Goal: Information Seeking & Learning: Learn about a topic

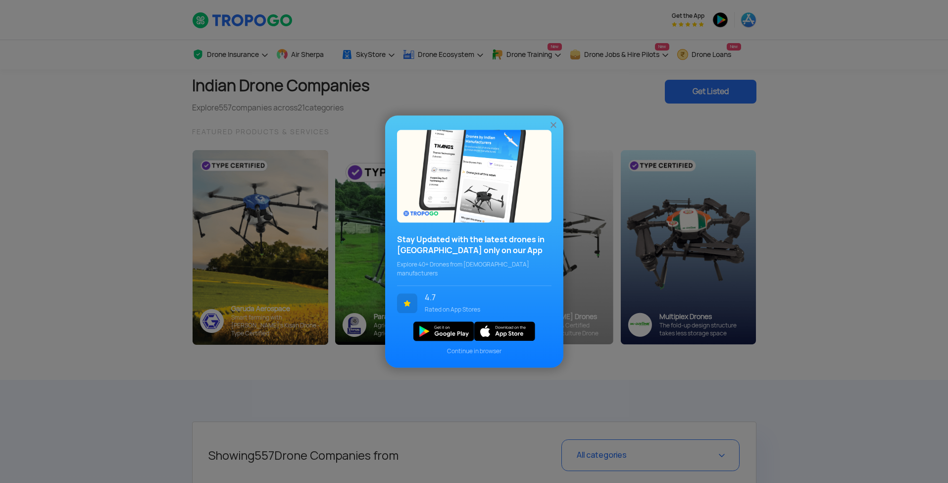
click at [555, 130] on img at bounding box center [554, 125] width 10 height 10
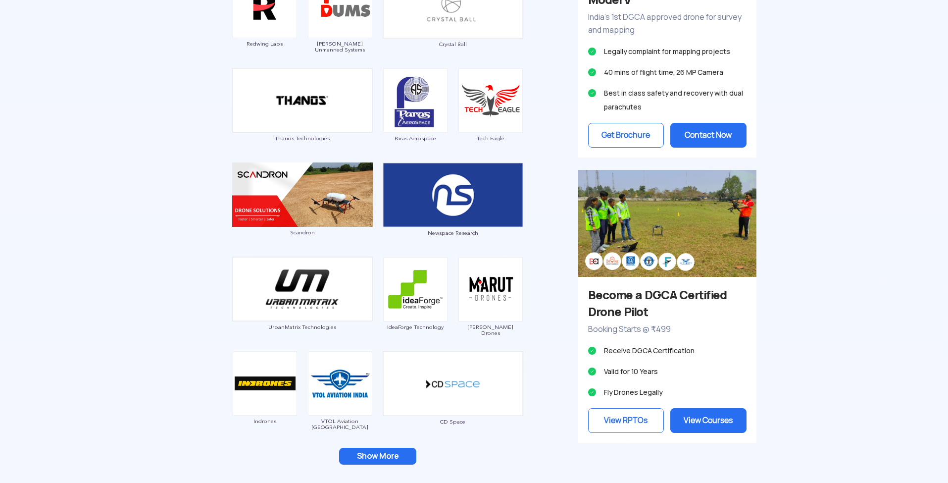
scroll to position [788, 0]
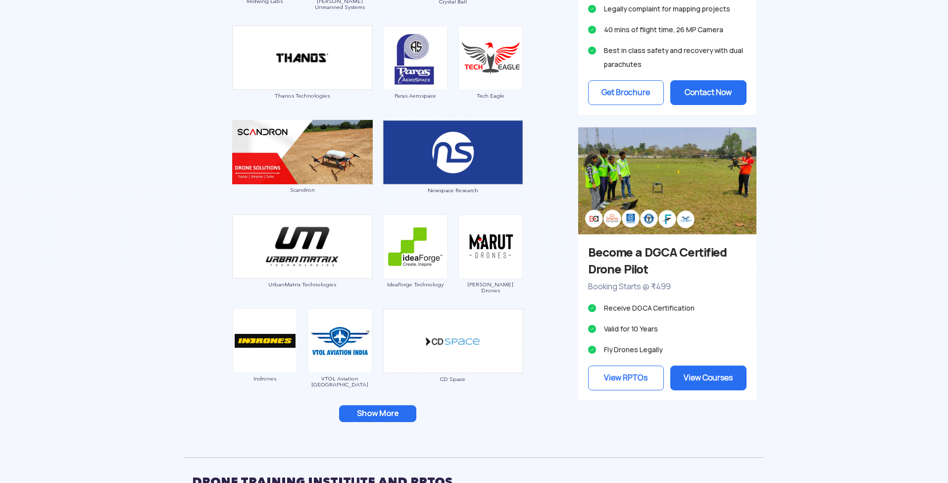
click at [374, 421] on button "Show More" at bounding box center [377, 413] width 77 height 17
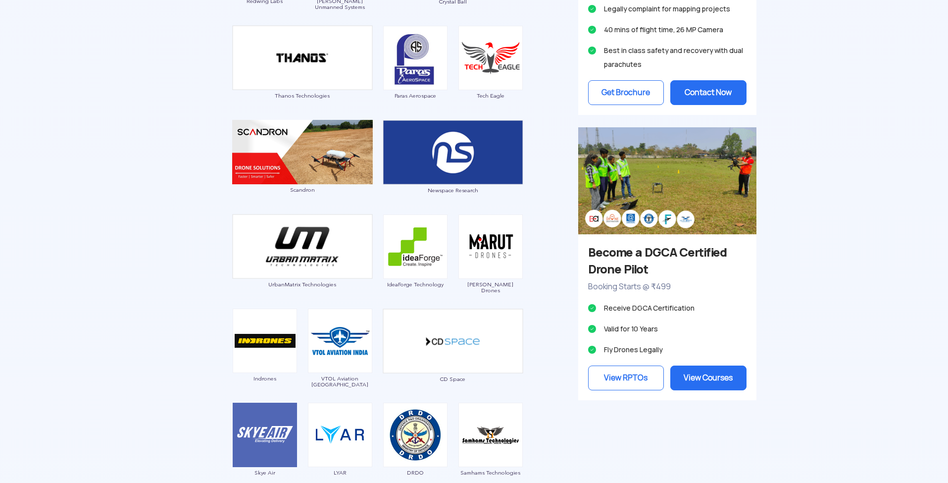
scroll to position [636, 0]
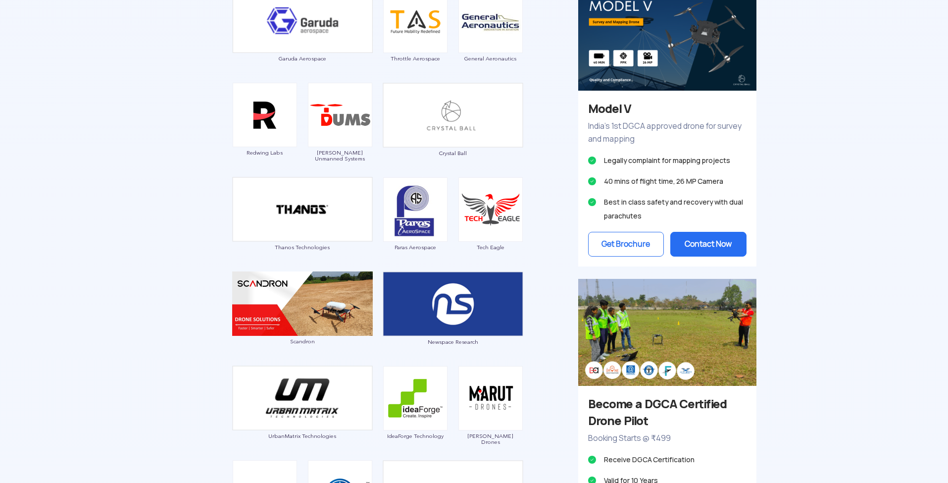
click at [486, 437] on span "Marut Drones" at bounding box center [490, 439] width 65 height 12
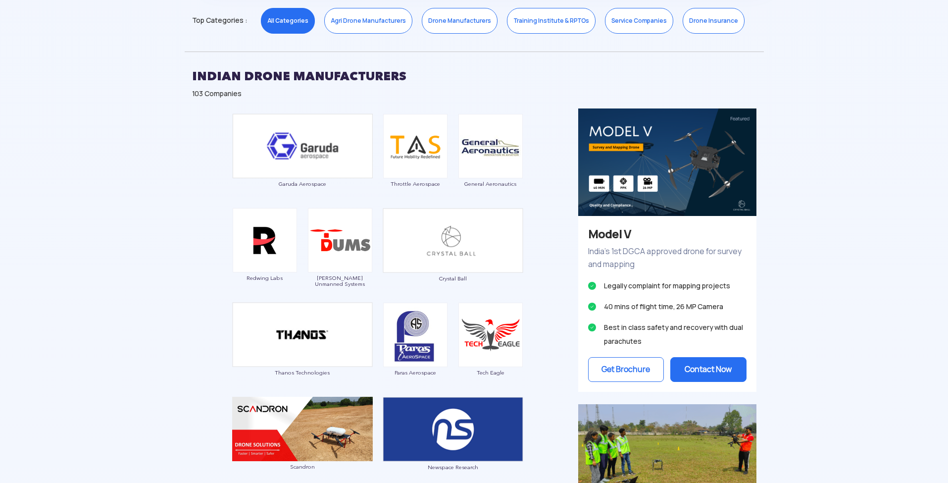
scroll to position [579, 0]
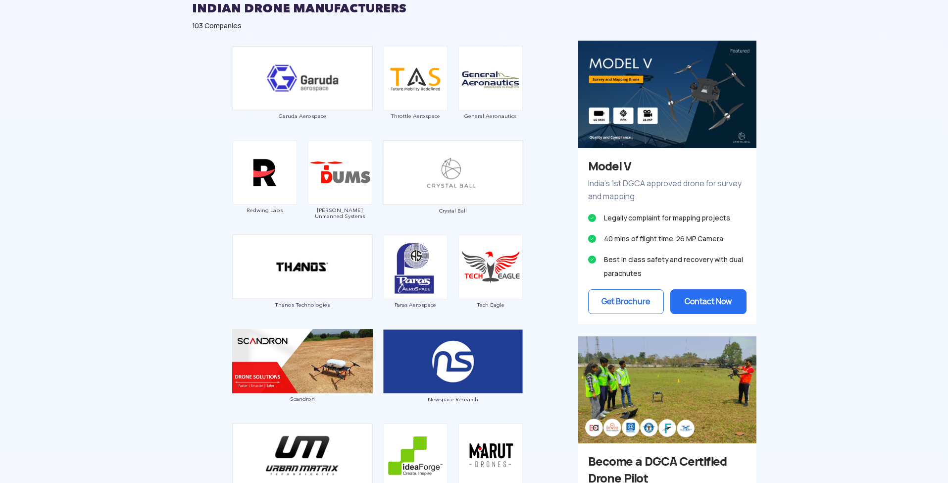
click at [284, 306] on span "Thanos Technologies" at bounding box center [302, 305] width 141 height 6
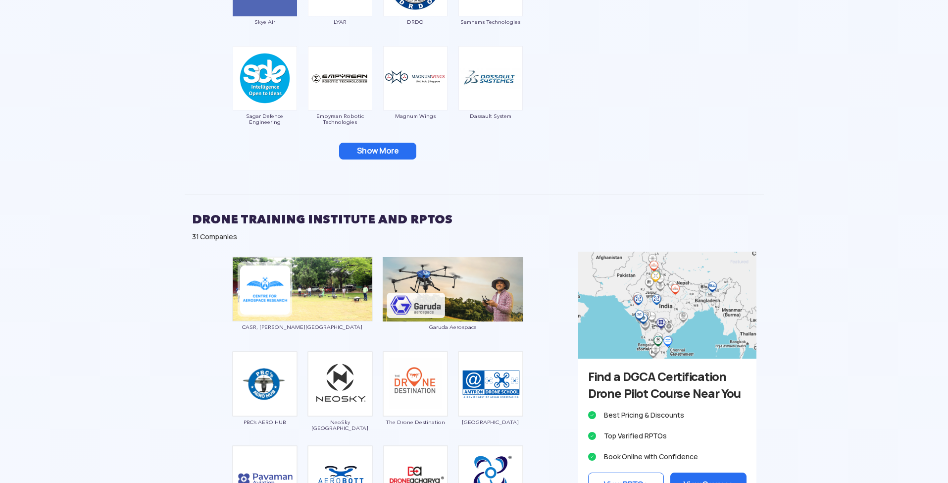
scroll to position [1160, 0]
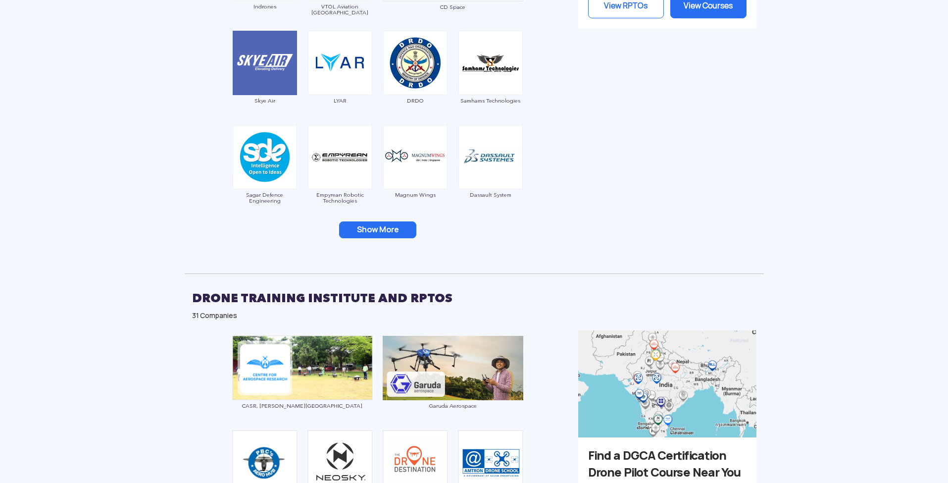
click at [386, 233] on button "Show More" at bounding box center [377, 229] width 77 height 17
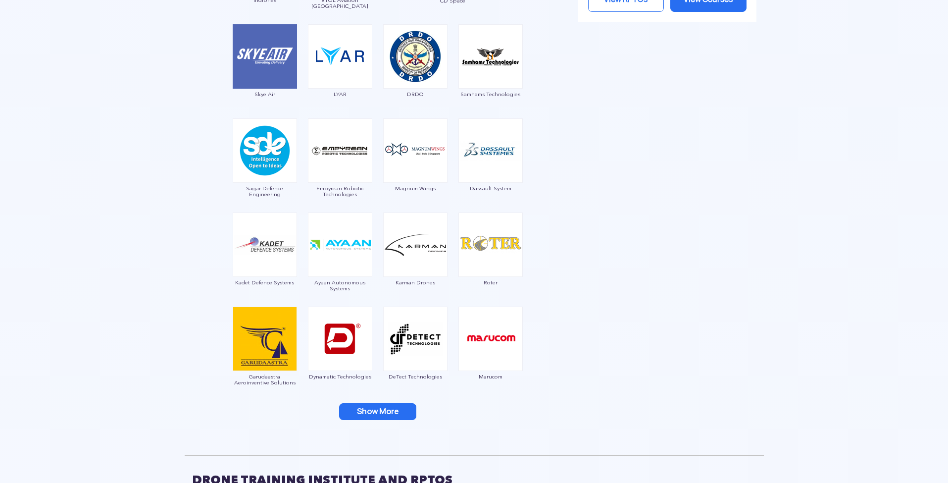
scroll to position [1185, 0]
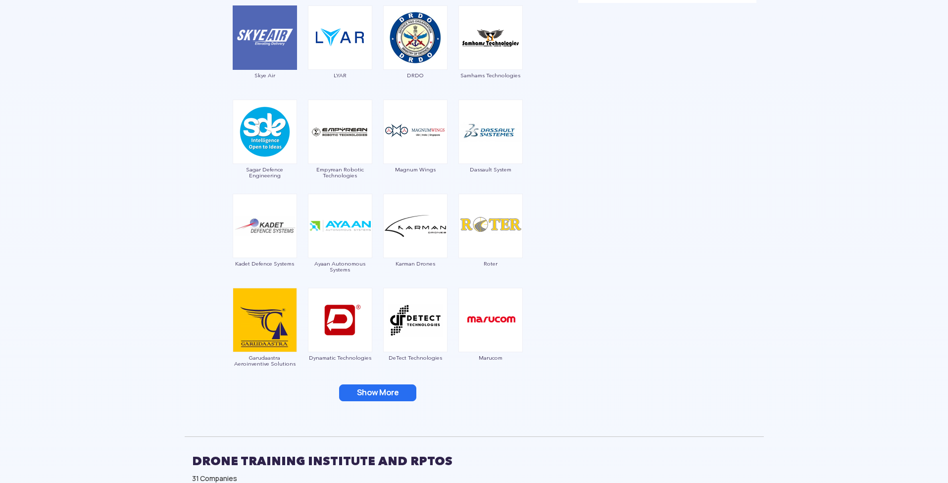
click at [397, 391] on button "Show More" at bounding box center [377, 392] width 77 height 17
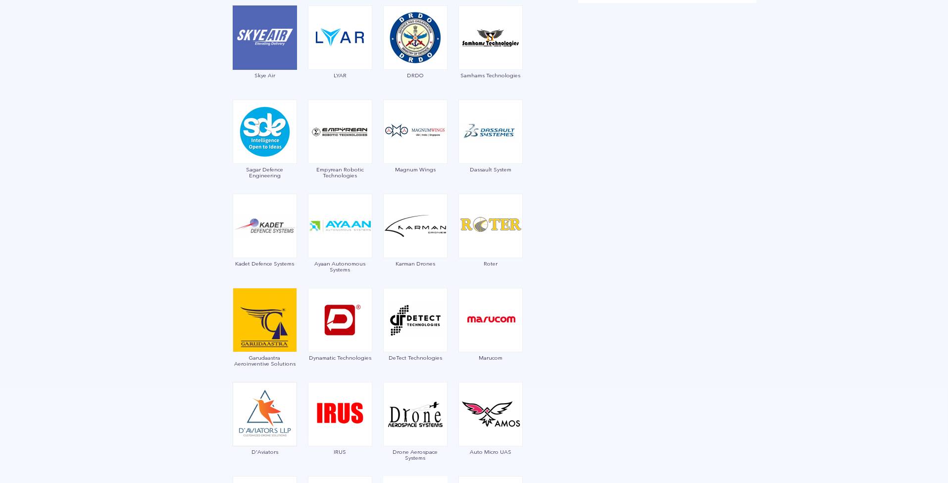
scroll to position [1389, 0]
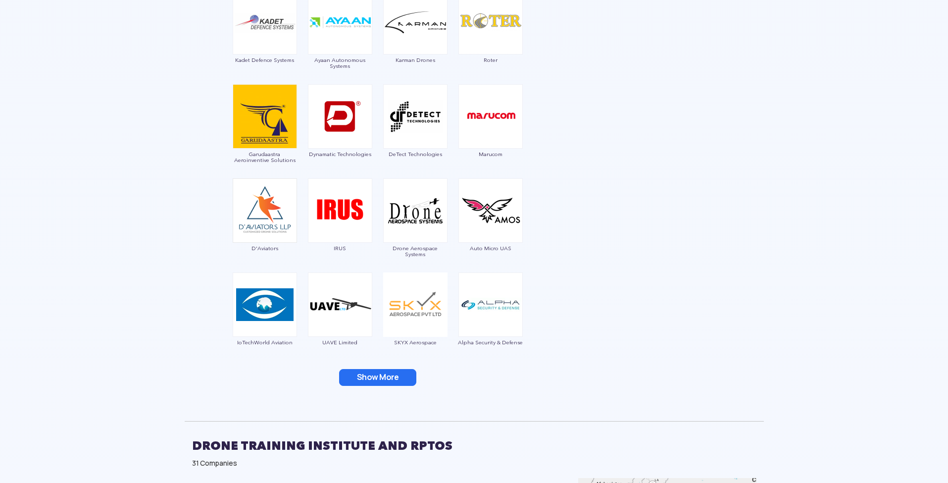
click at [376, 377] on button "Show More" at bounding box center [377, 377] width 77 height 17
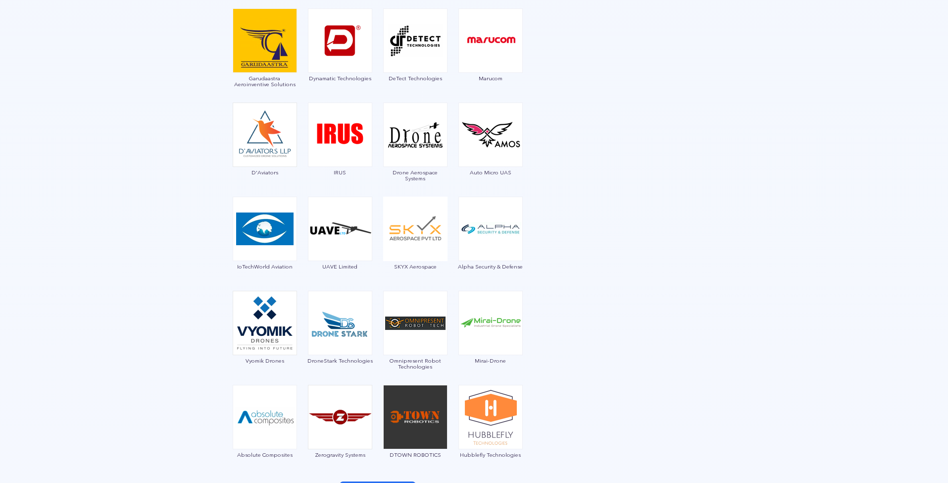
scroll to position [1545, 0]
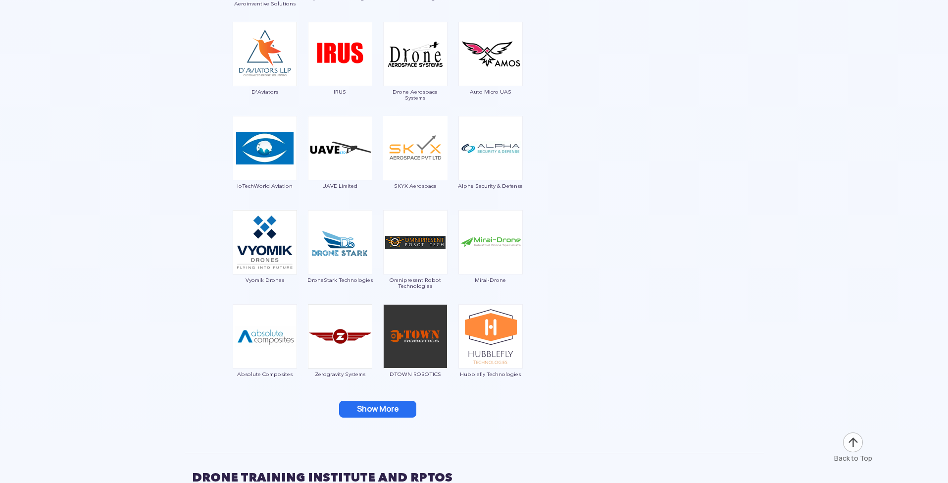
click at [390, 409] on button "Show More" at bounding box center [377, 409] width 77 height 17
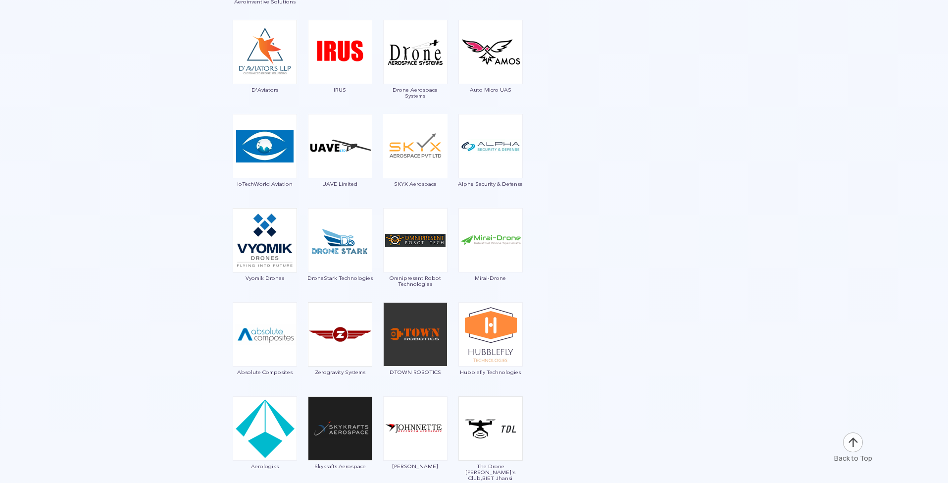
scroll to position [1752, 0]
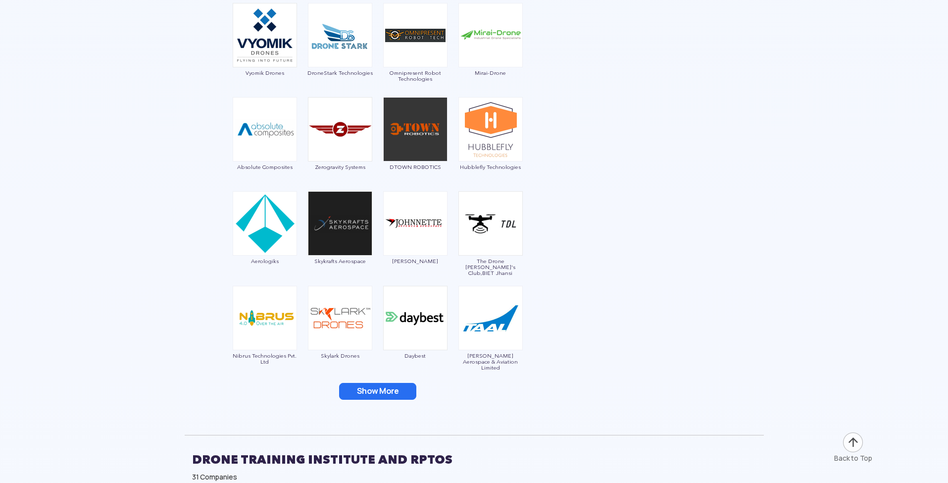
click at [401, 392] on button "Show More" at bounding box center [377, 391] width 77 height 17
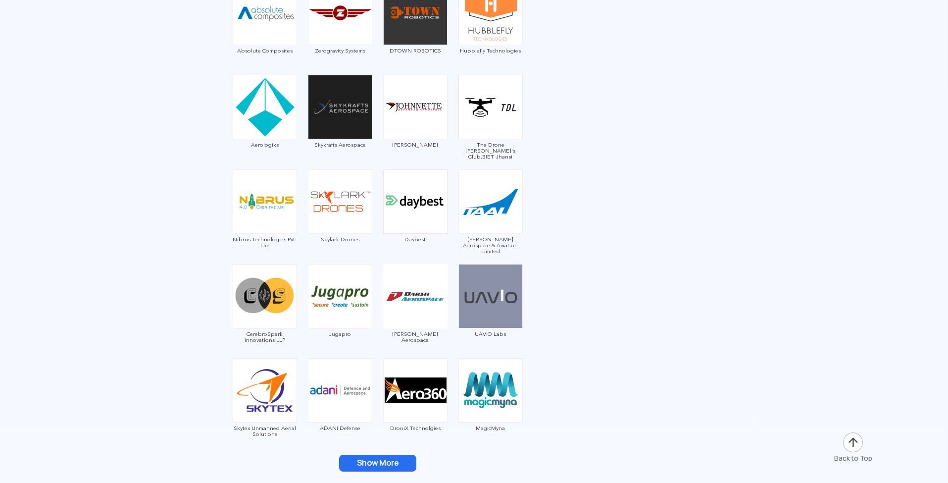
scroll to position [1915, 0]
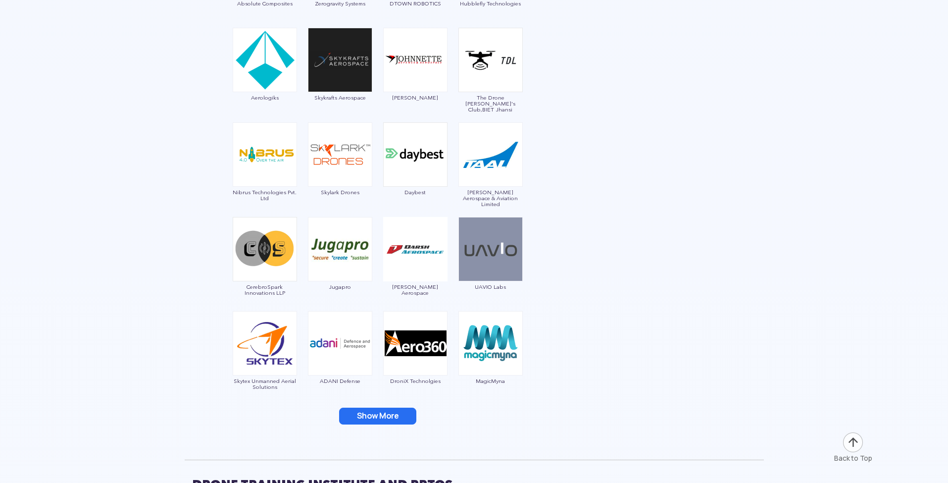
click at [400, 414] on button "Show More" at bounding box center [377, 416] width 77 height 17
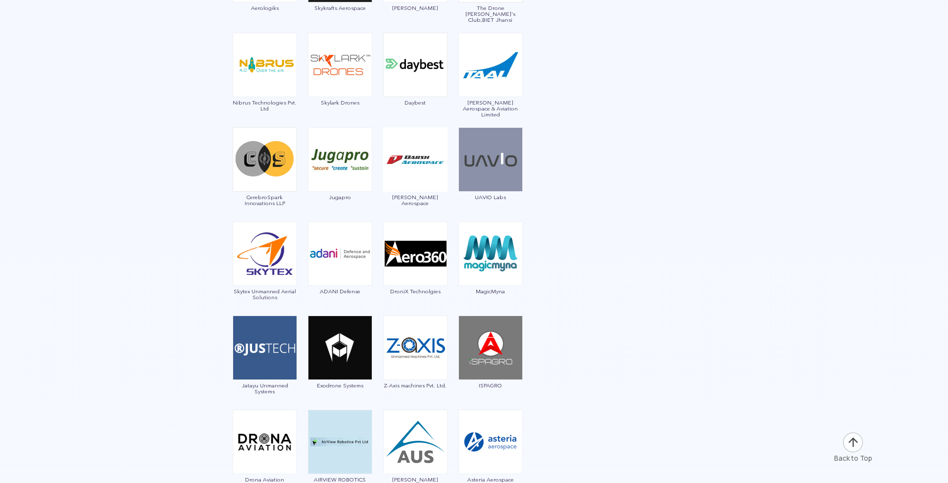
scroll to position [2098, 0]
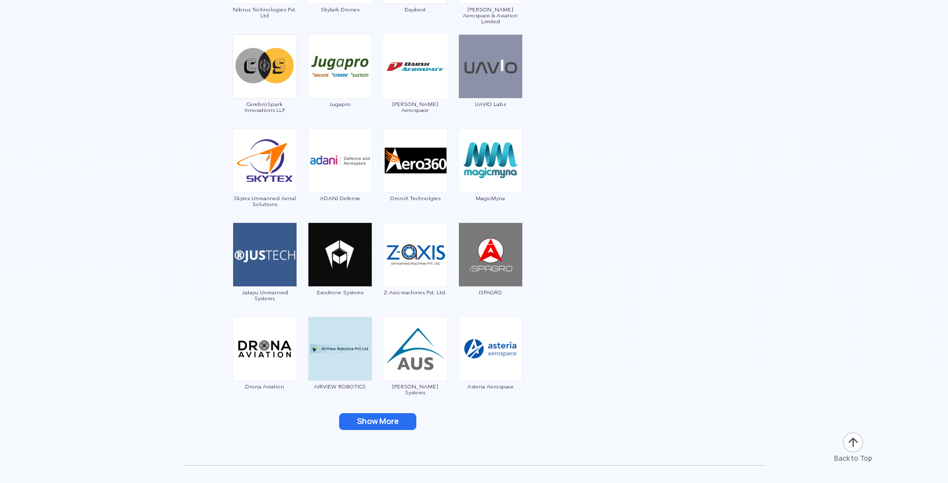
click at [406, 418] on button "Show More" at bounding box center [377, 421] width 77 height 17
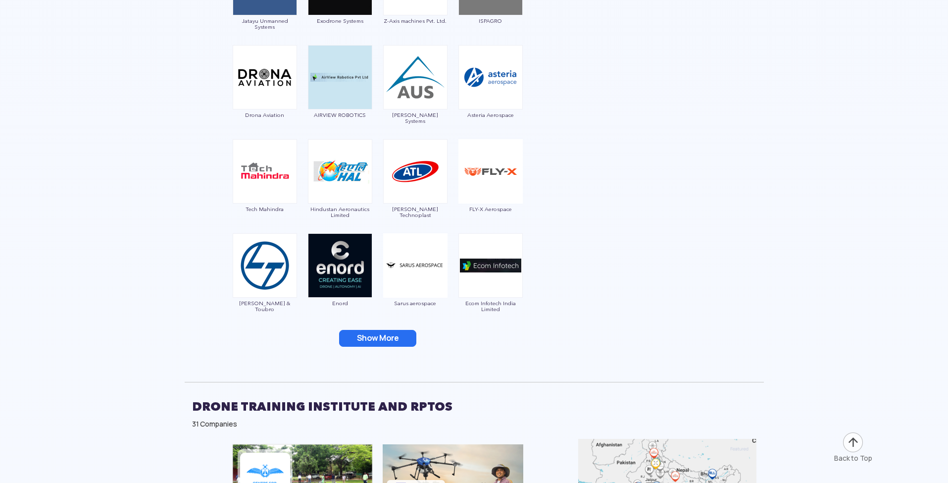
scroll to position [2458, 0]
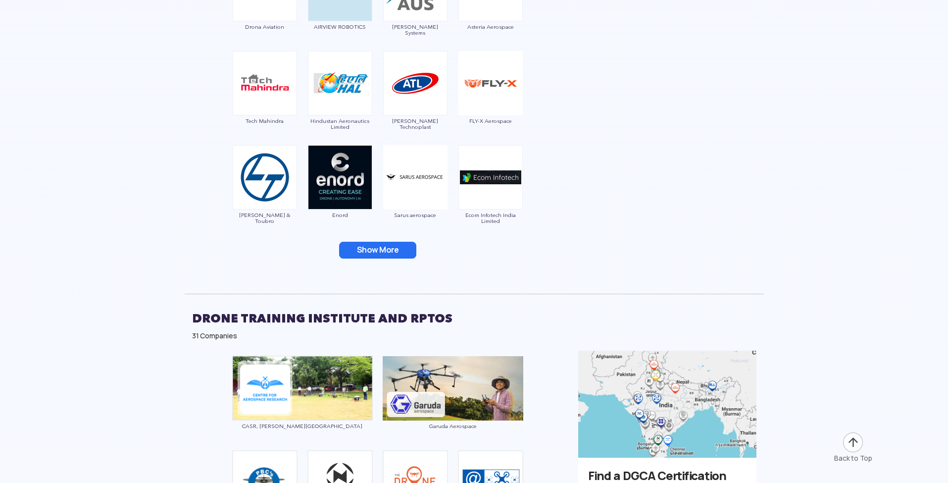
click at [391, 249] on button "Show More" at bounding box center [377, 250] width 77 height 17
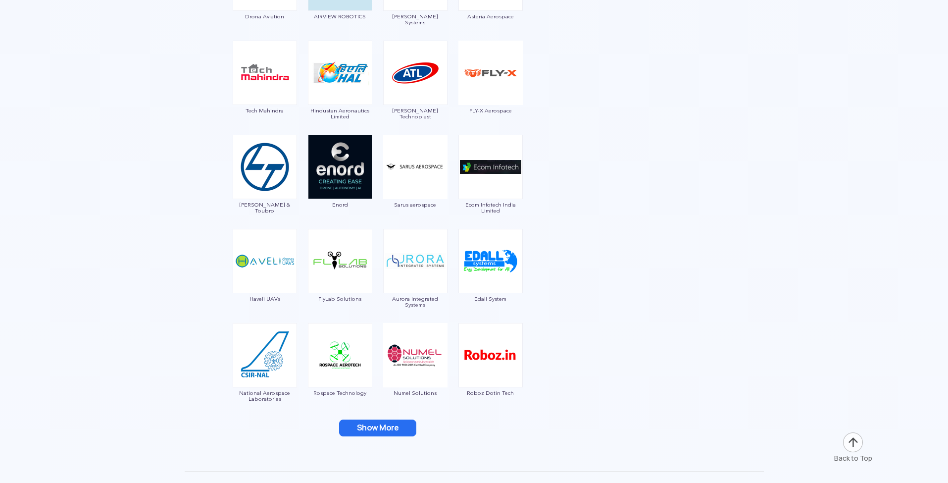
scroll to position [2489, 0]
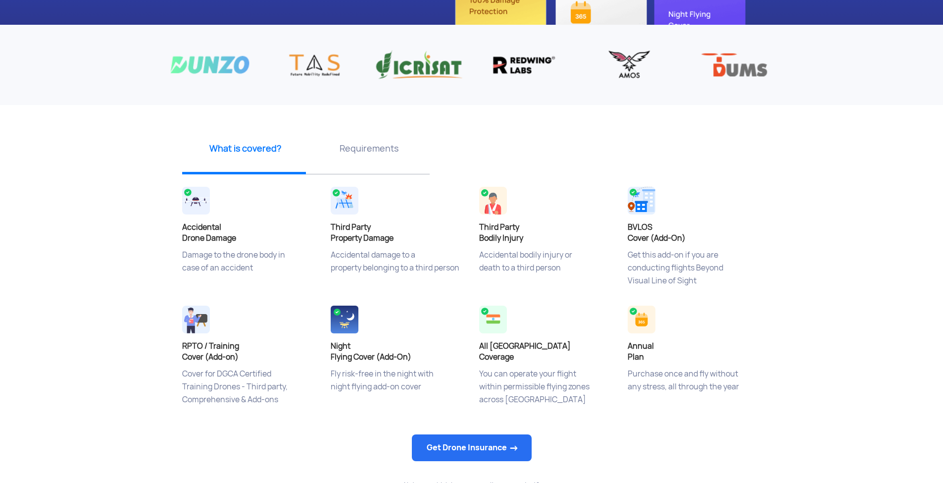
scroll to position [287, 0]
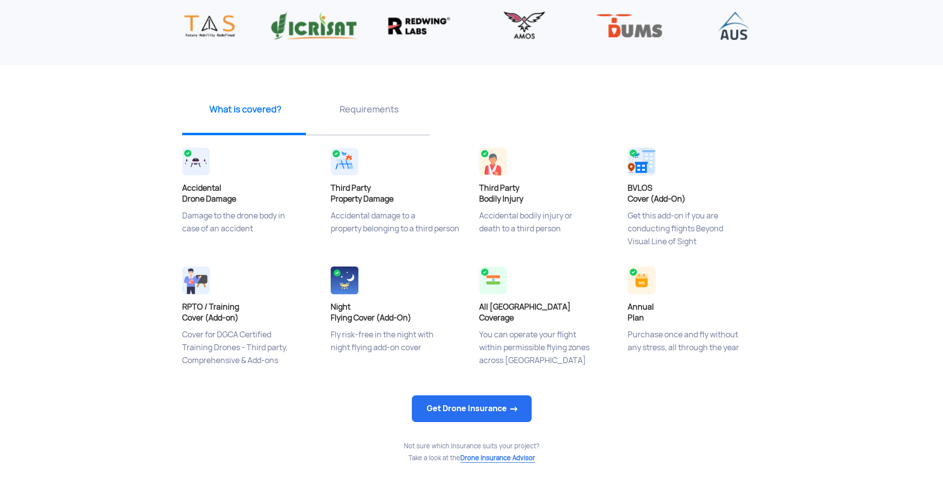
click at [368, 109] on p "Requirements" at bounding box center [369, 109] width 116 height 12
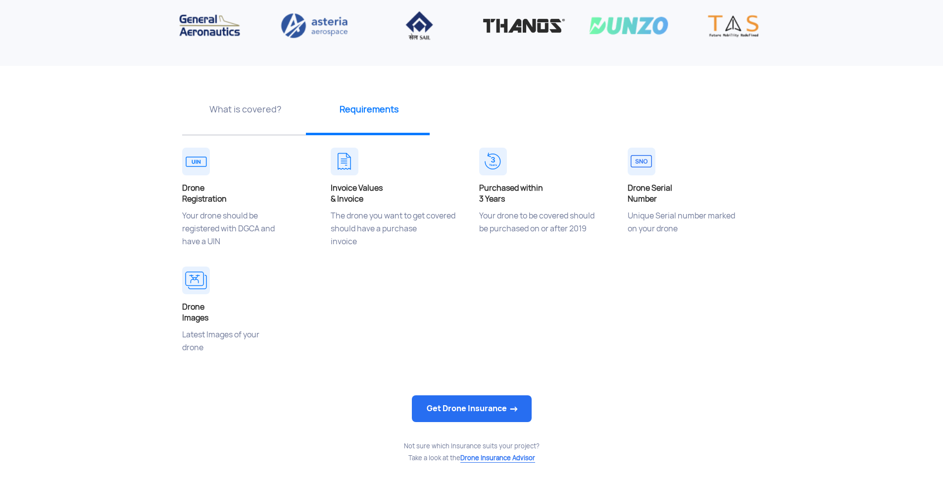
click at [248, 111] on p "What is covered?" at bounding box center [245, 109] width 116 height 12
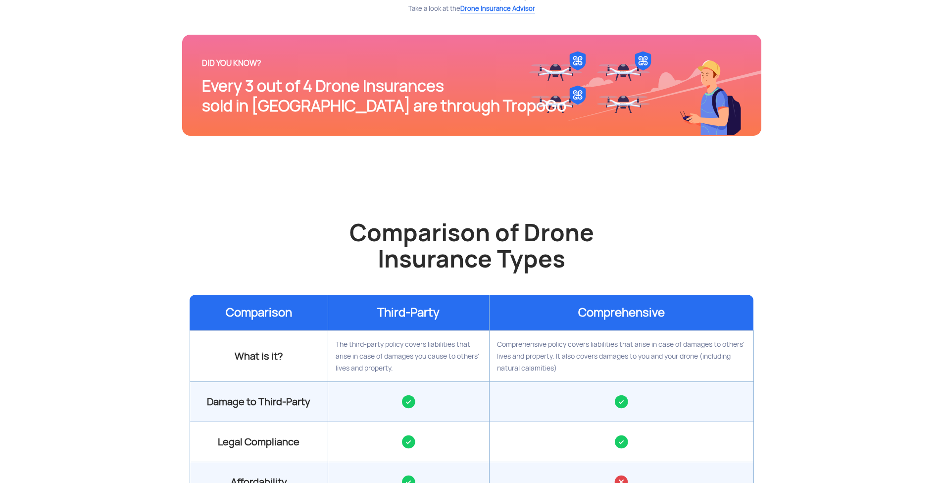
scroll to position [385, 0]
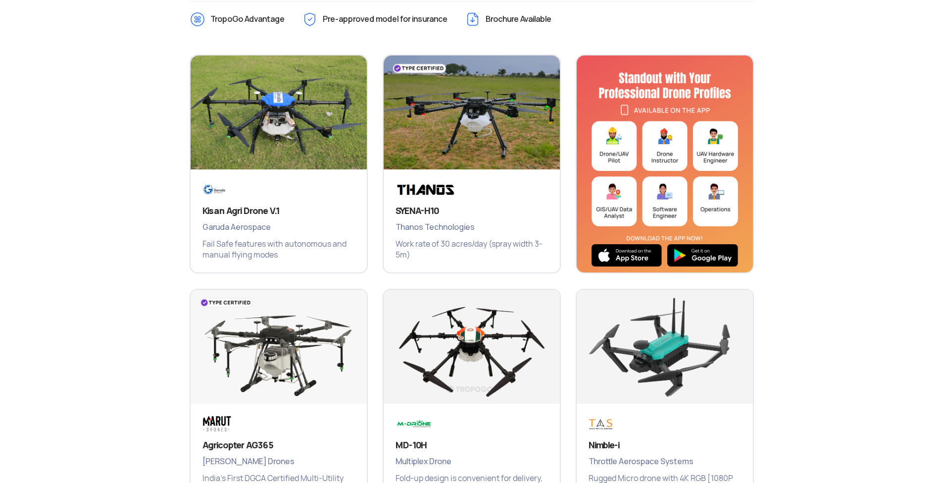
scroll to position [657, 0]
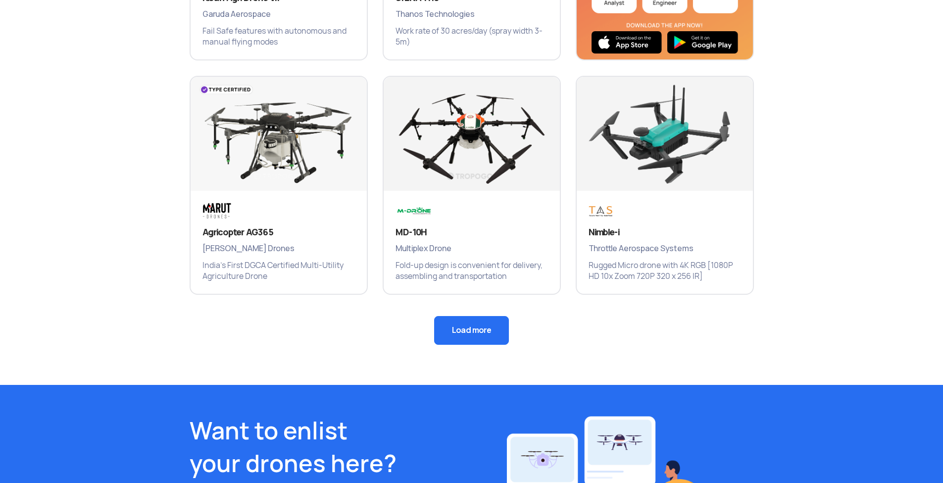
click at [473, 323] on button "Load more" at bounding box center [471, 330] width 75 height 29
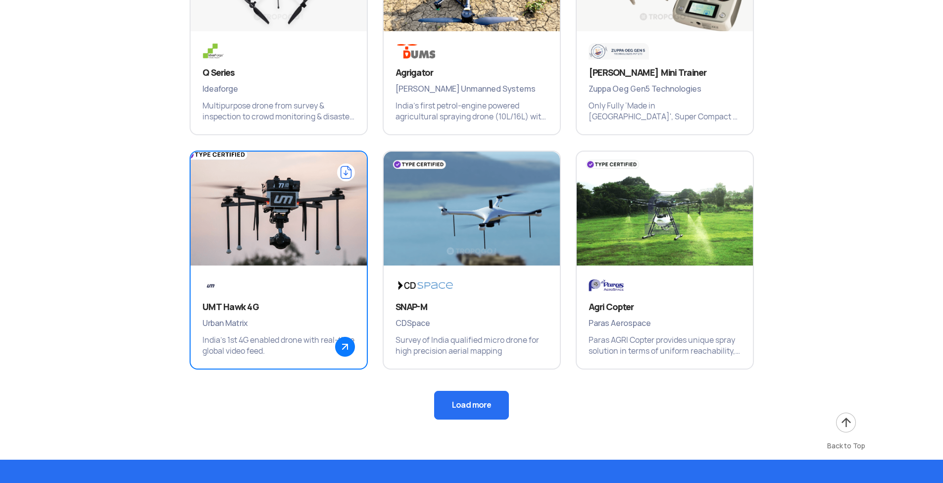
scroll to position [1098, 0]
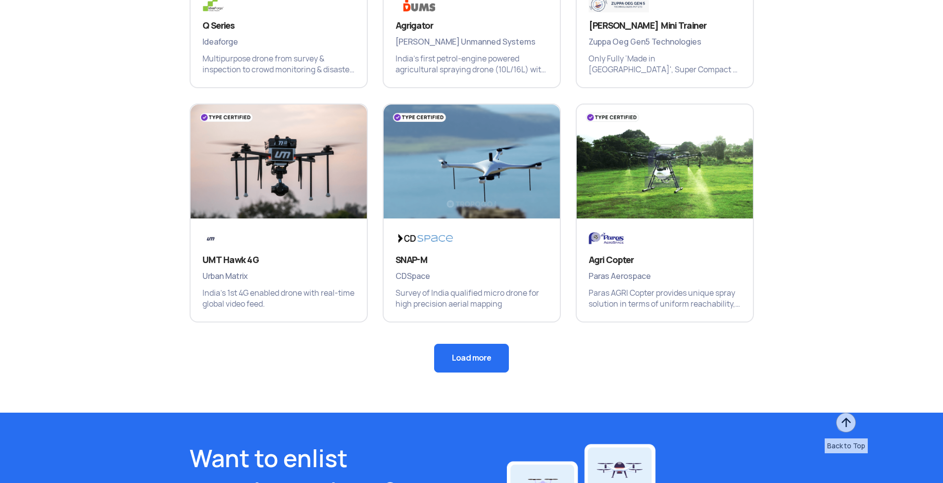
click at [480, 356] on button "Load more" at bounding box center [471, 358] width 75 height 29
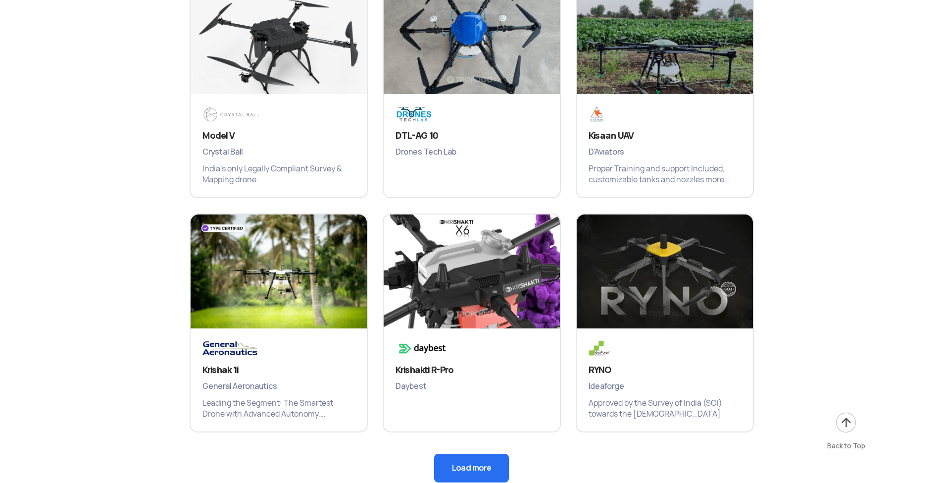
scroll to position [1470, 0]
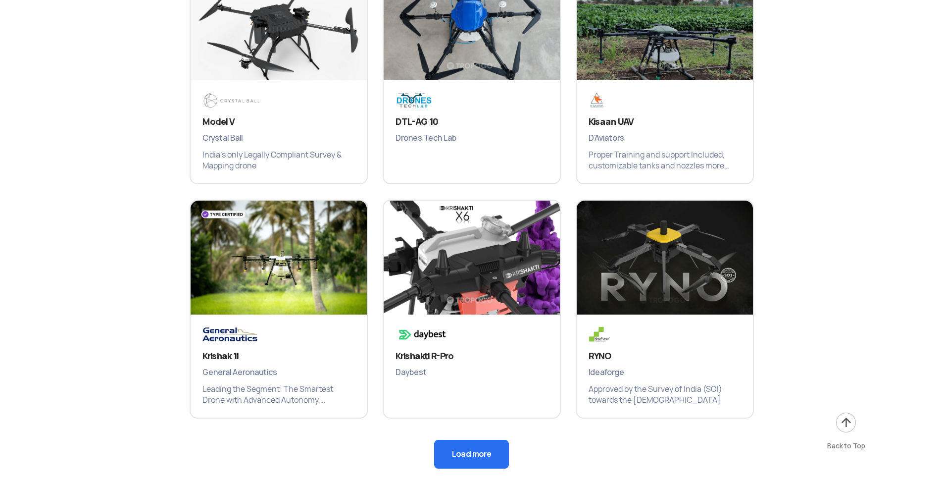
click at [490, 451] on button "Load more" at bounding box center [471, 454] width 75 height 29
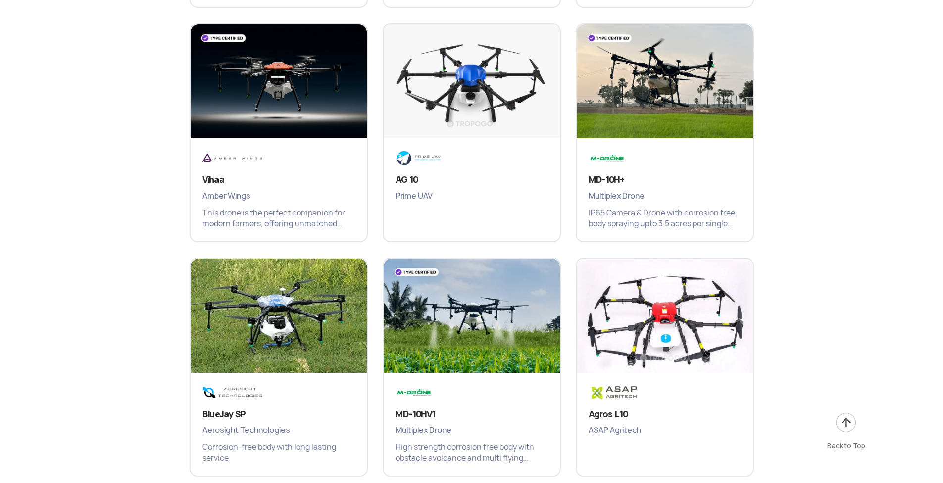
scroll to position [1975, 0]
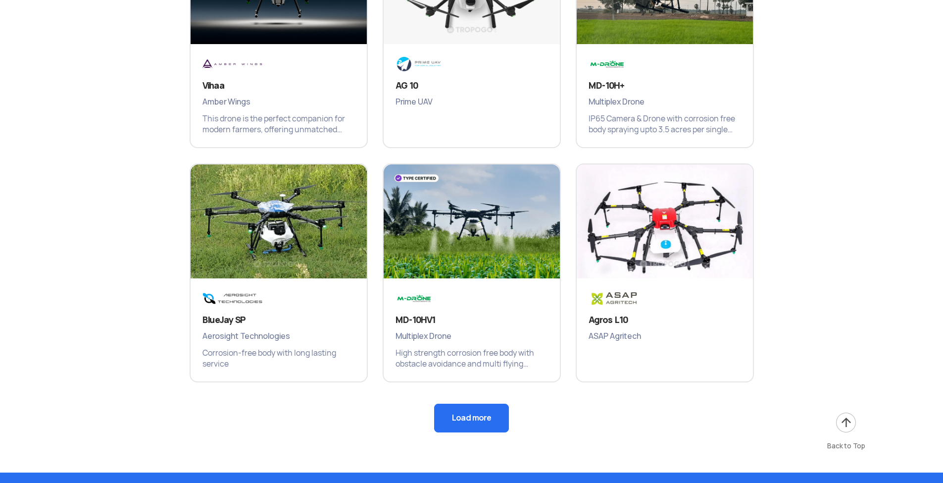
click at [488, 414] on button "Load more" at bounding box center [471, 418] width 75 height 29
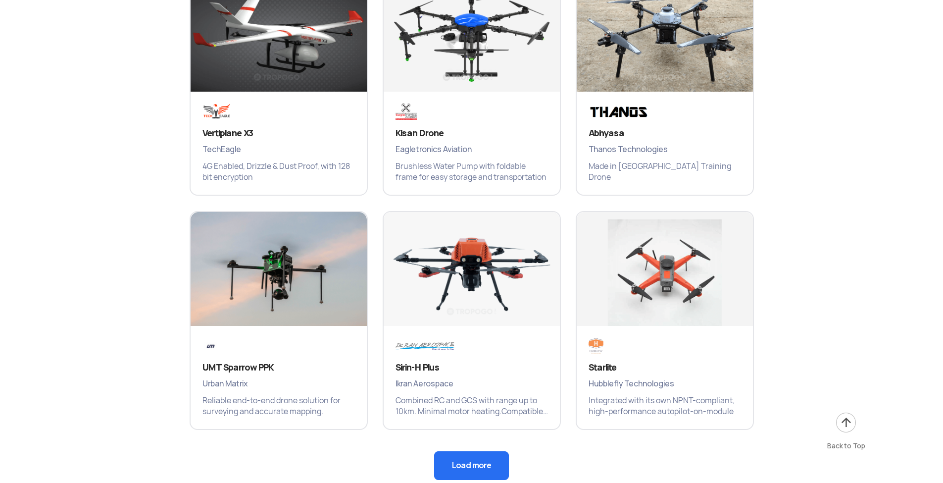
scroll to position [2471, 0]
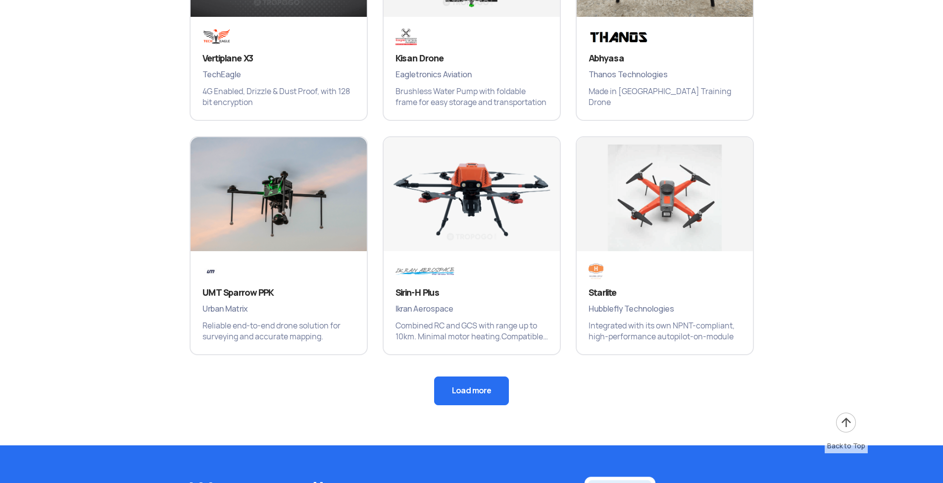
click at [487, 388] on button "Load more" at bounding box center [471, 390] width 75 height 29
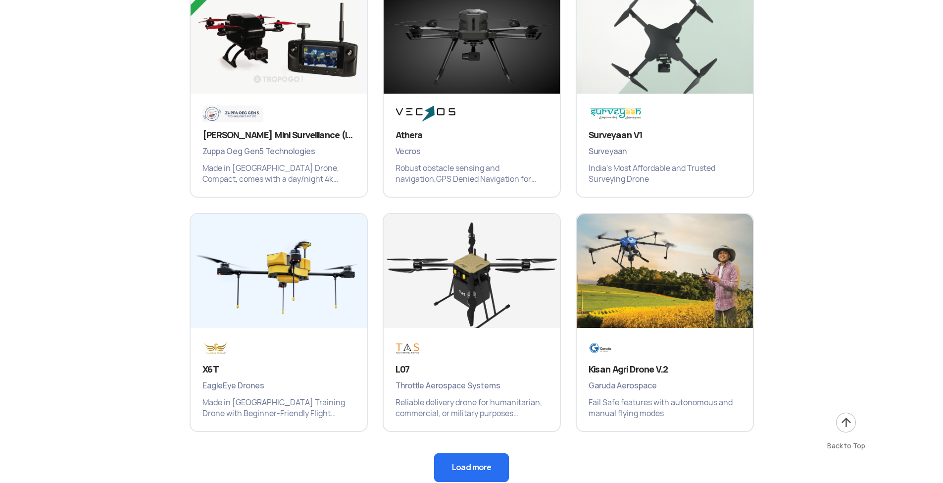
scroll to position [2877, 0]
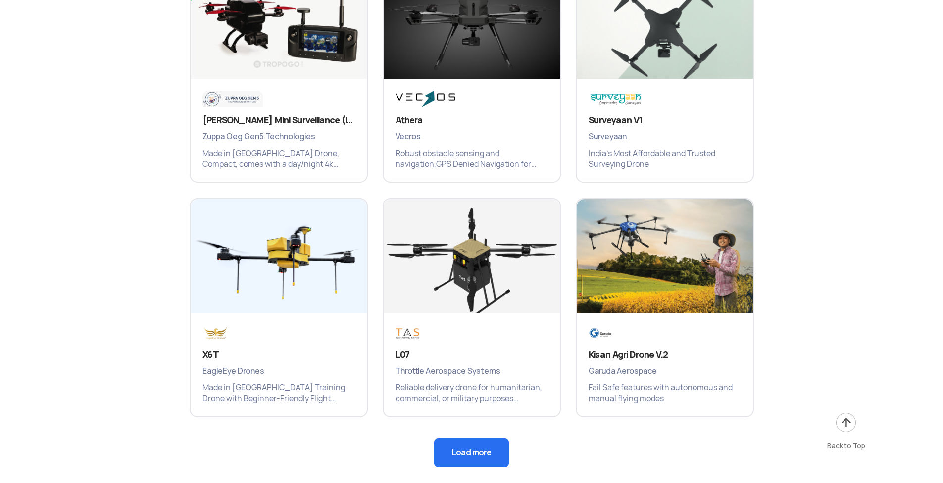
click at [470, 447] on button "Load more" at bounding box center [471, 452] width 75 height 29
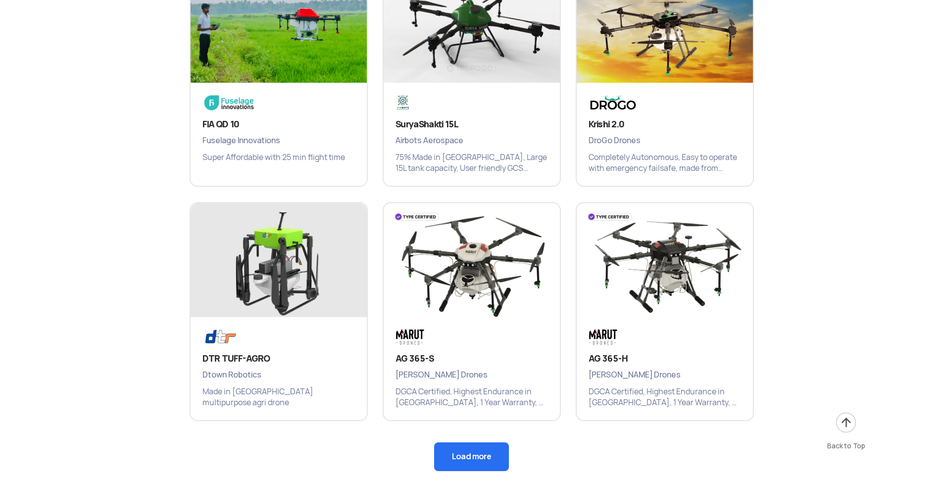
scroll to position [3548, 0]
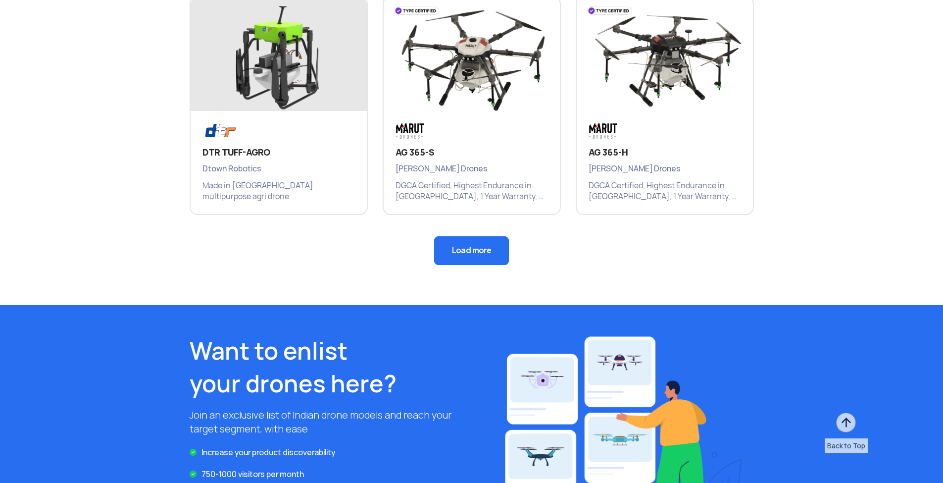
click at [498, 255] on button "Load more" at bounding box center [471, 250] width 75 height 29
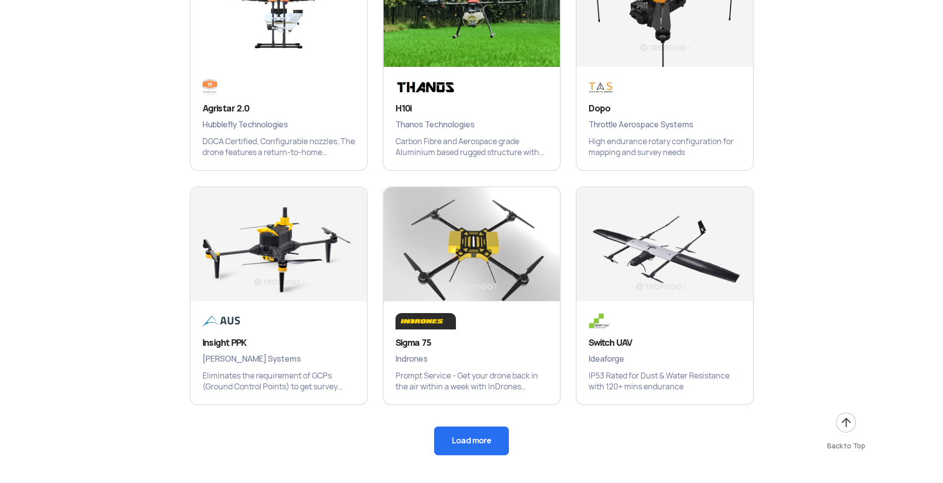
scroll to position [3813, 0]
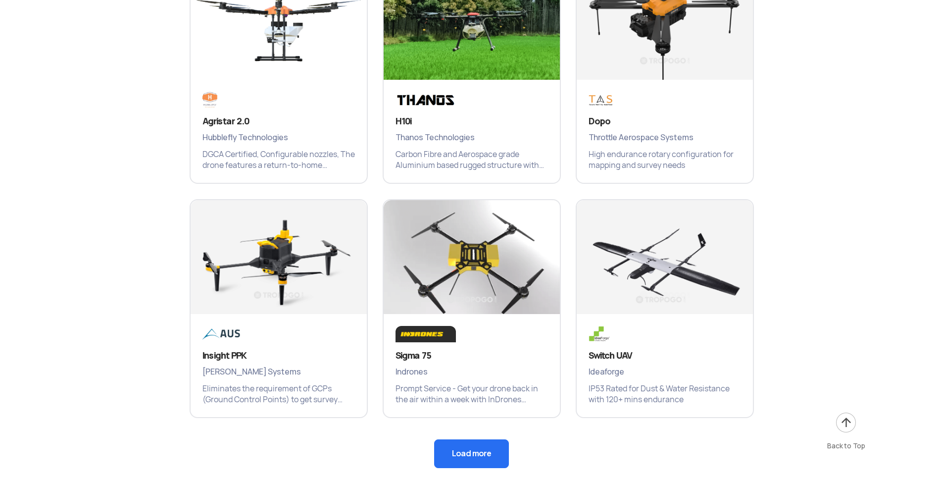
click at [477, 465] on button "Load more" at bounding box center [471, 453] width 75 height 29
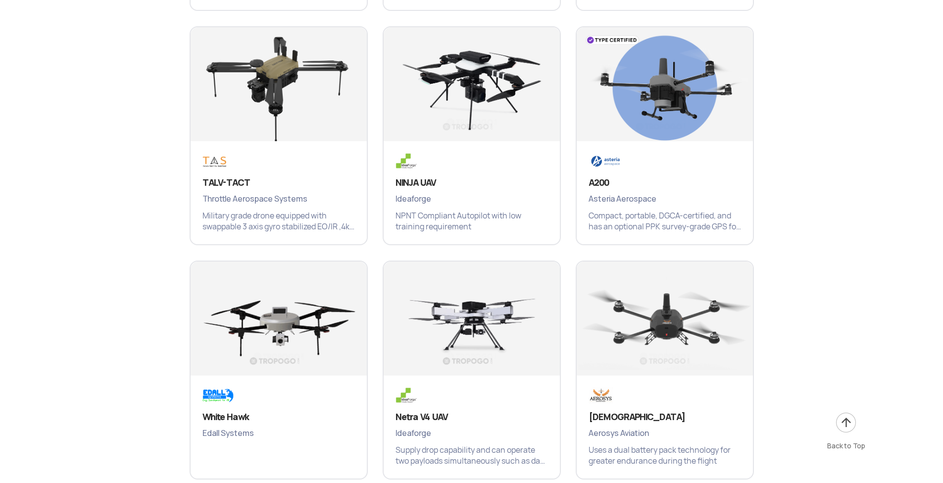
scroll to position [4136, 0]
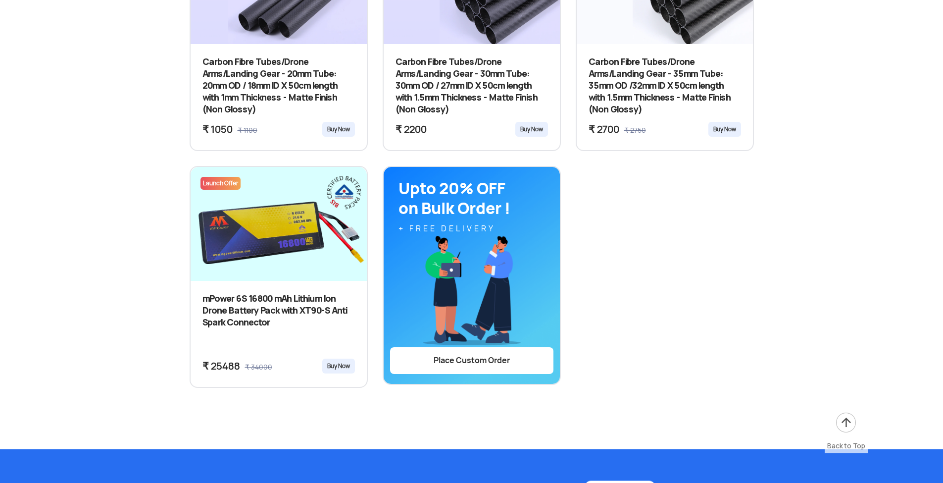
scroll to position [370, 0]
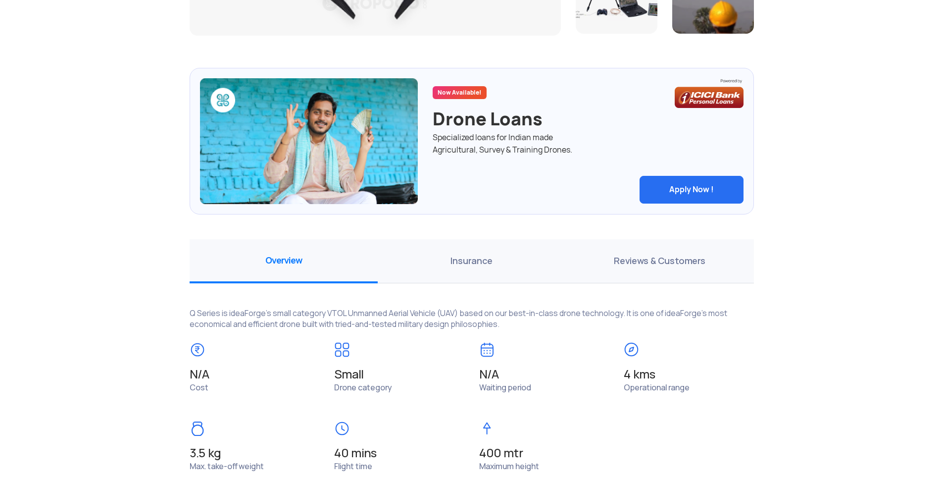
scroll to position [645, 0]
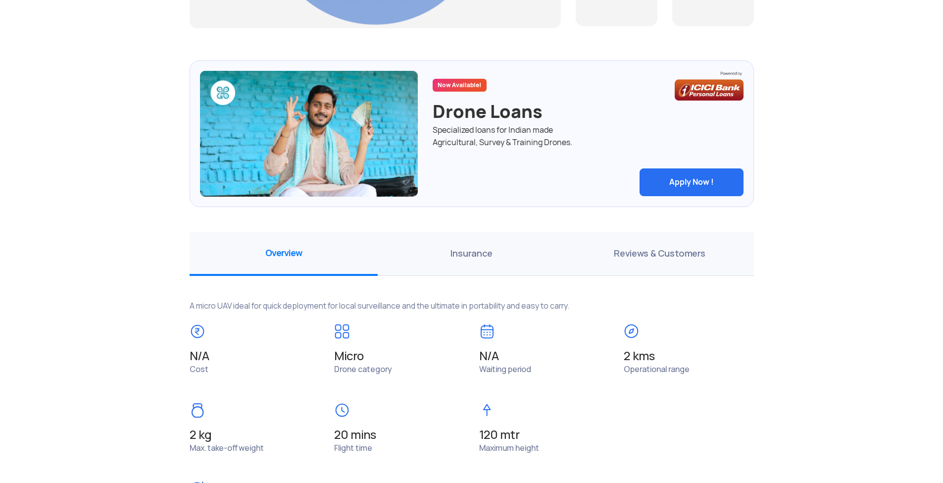
scroll to position [605, 0]
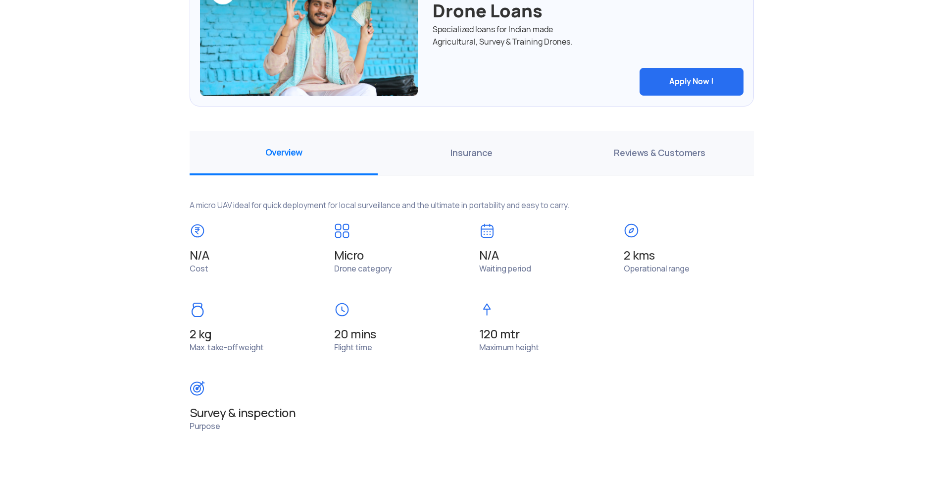
click at [493, 150] on span "Insurance" at bounding box center [472, 153] width 188 height 44
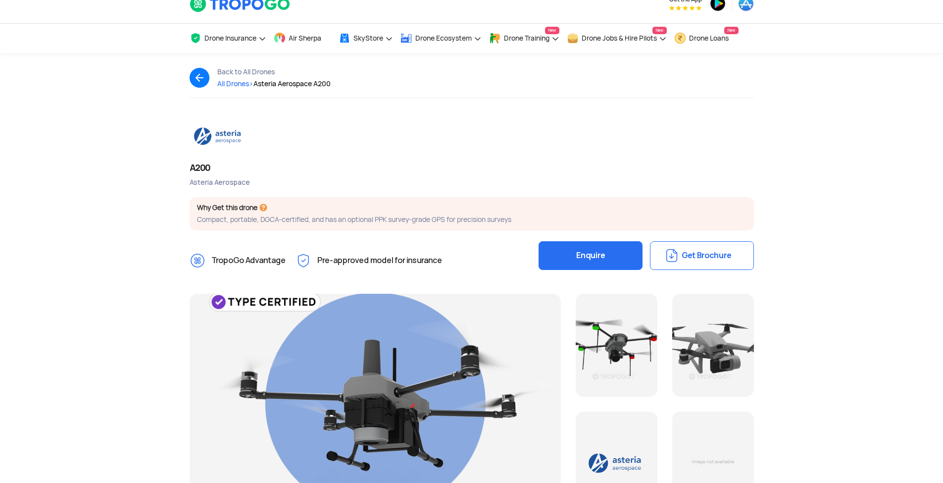
scroll to position [0, 0]
